Goal: Task Accomplishment & Management: Complete application form

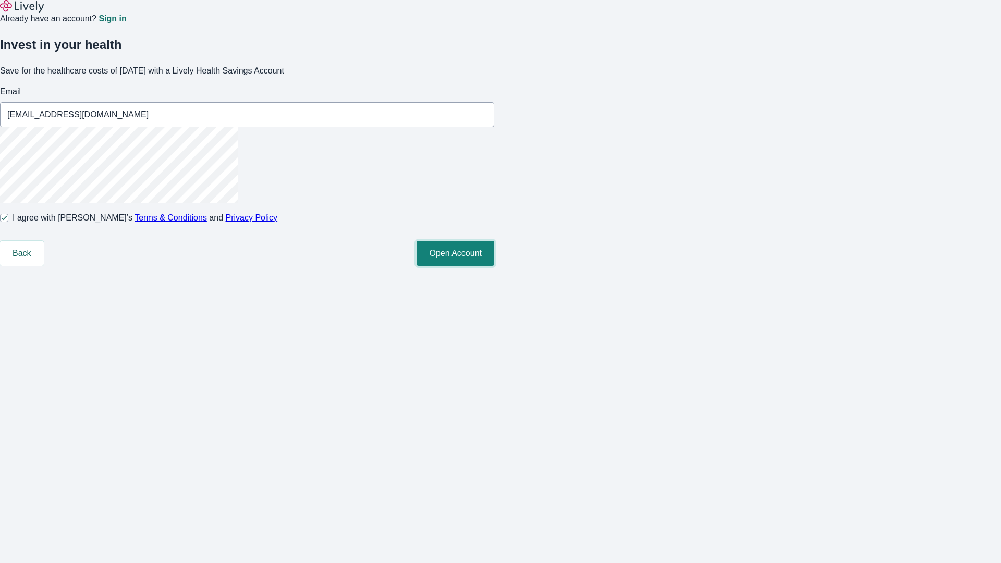
click at [494, 266] on button "Open Account" at bounding box center [455, 253] width 78 height 25
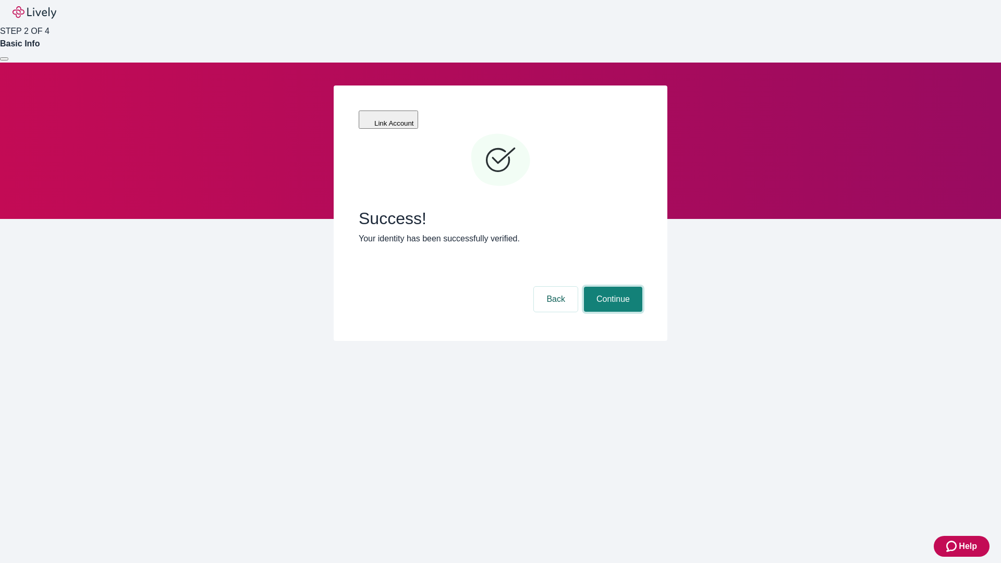
click at [611, 287] on button "Continue" at bounding box center [613, 299] width 58 height 25
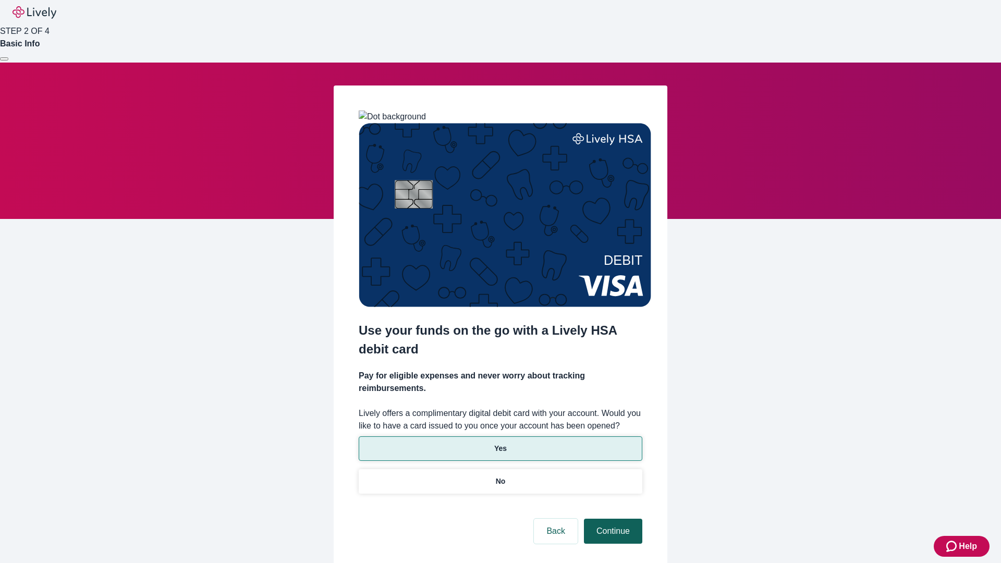
click at [500, 443] on p "Yes" at bounding box center [500, 448] width 13 height 11
click at [611, 519] on button "Continue" at bounding box center [613, 531] width 58 height 25
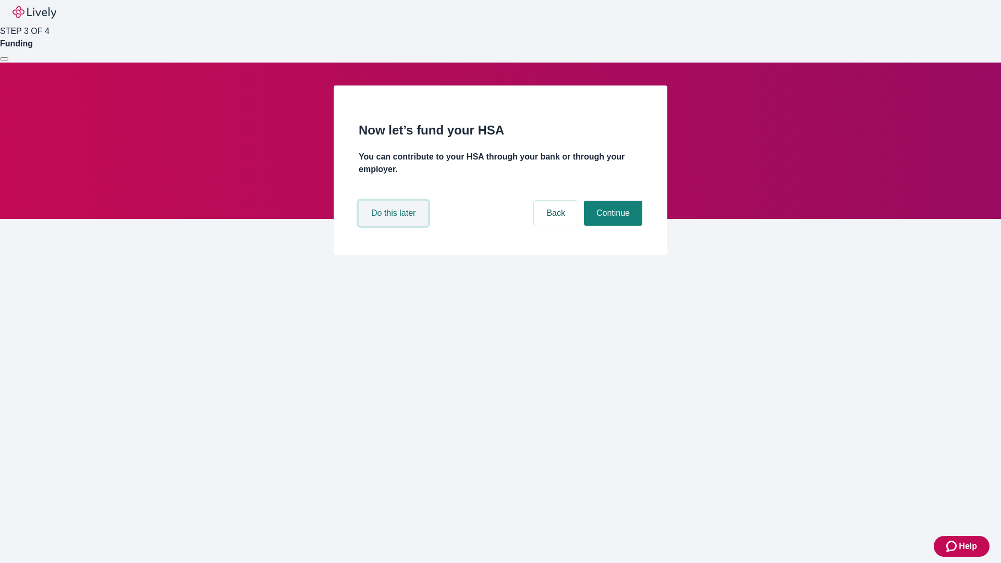
click at [395, 226] on button "Do this later" at bounding box center [393, 213] width 69 height 25
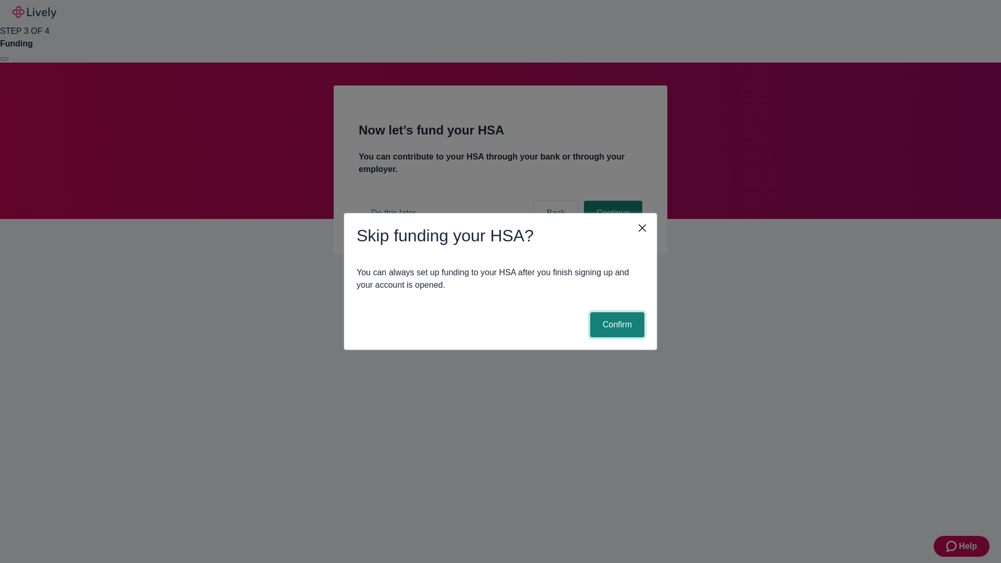
click at [616, 325] on button "Confirm" at bounding box center [617, 324] width 54 height 25
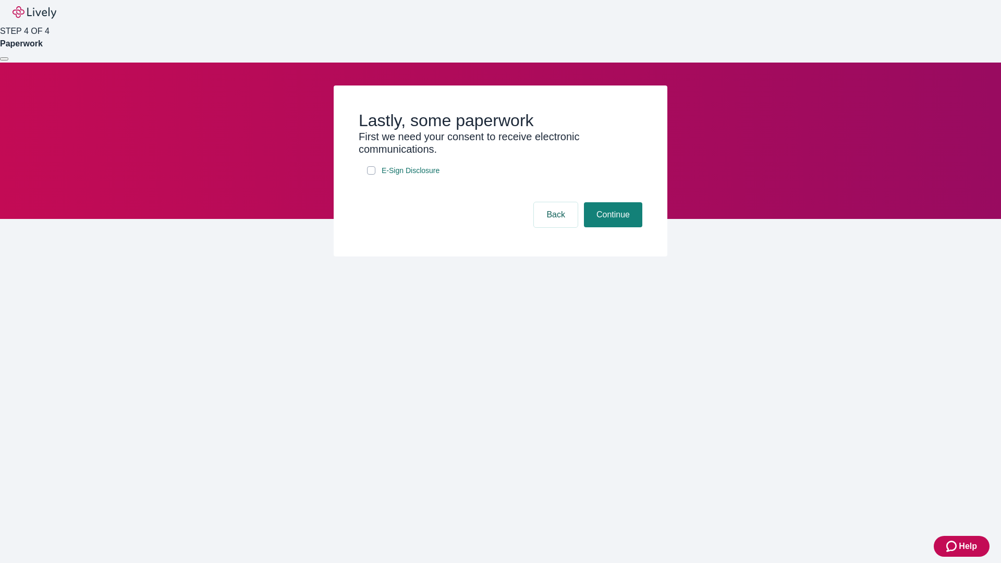
click at [371, 175] on input "E-Sign Disclosure" at bounding box center [371, 170] width 8 height 8
checkbox input "true"
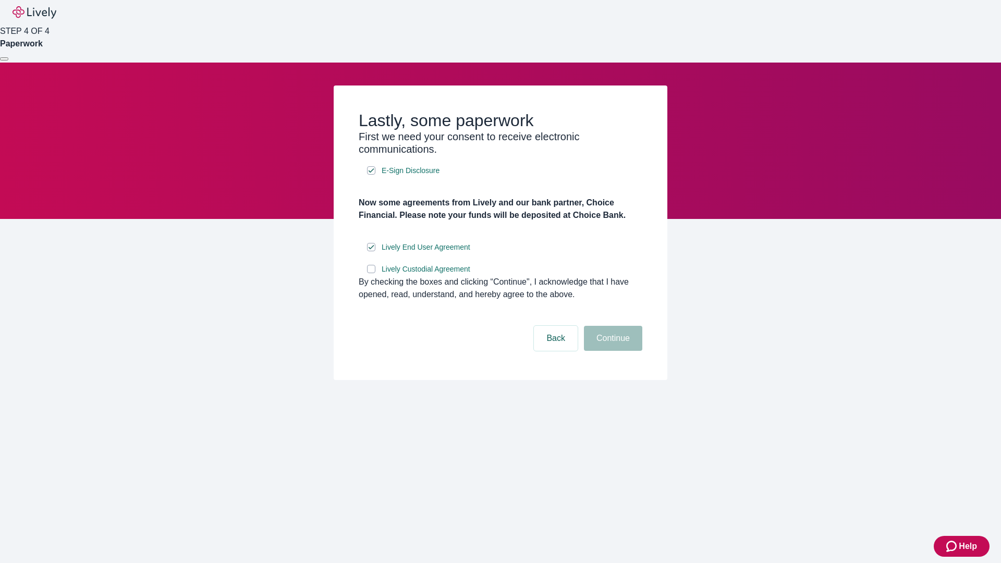
click at [371, 273] on input "Lively Custodial Agreement" at bounding box center [371, 269] width 8 height 8
checkbox input "true"
click at [611, 351] on button "Continue" at bounding box center [613, 338] width 58 height 25
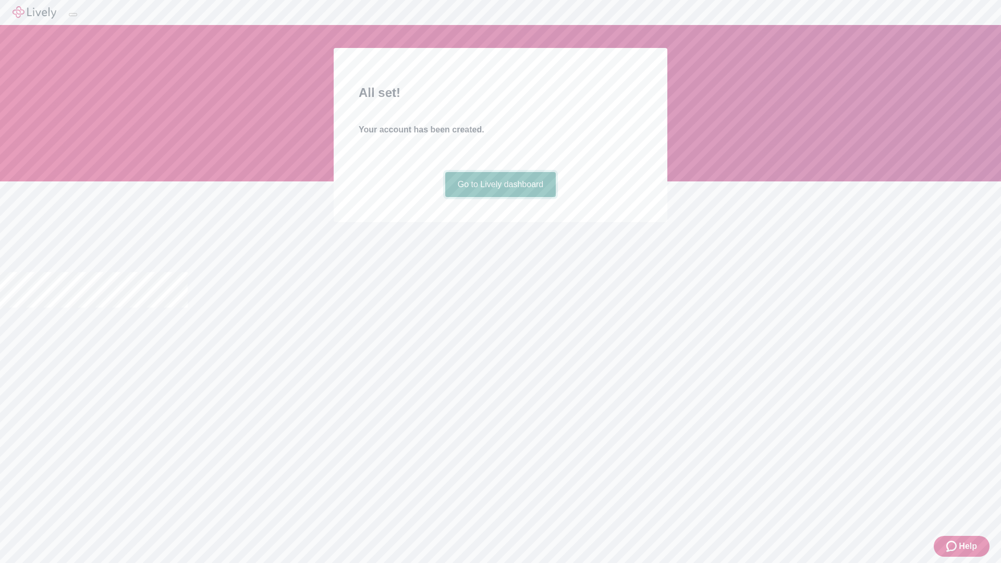
click at [500, 197] on link "Go to Lively dashboard" at bounding box center [500, 184] width 111 height 25
